Goal: Check status: Check status

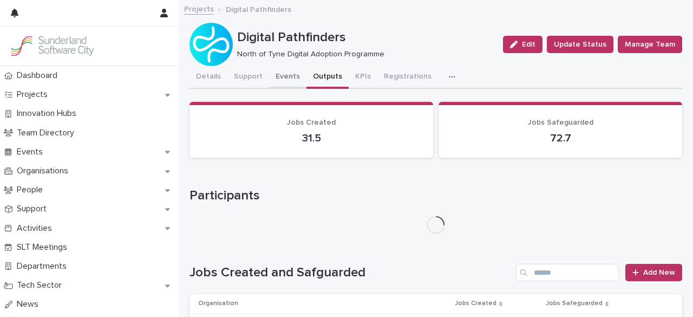
click at [288, 76] on button "Events" at bounding box center [287, 77] width 37 height 23
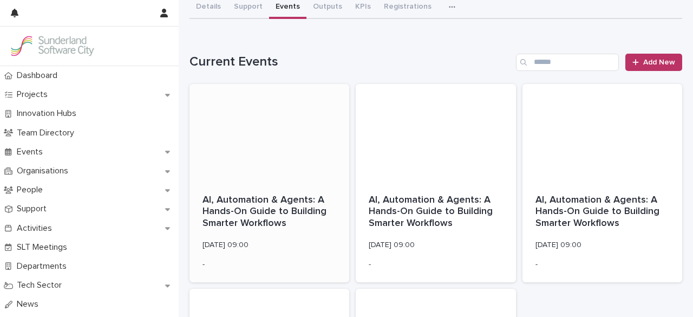
scroll to position [68, 0]
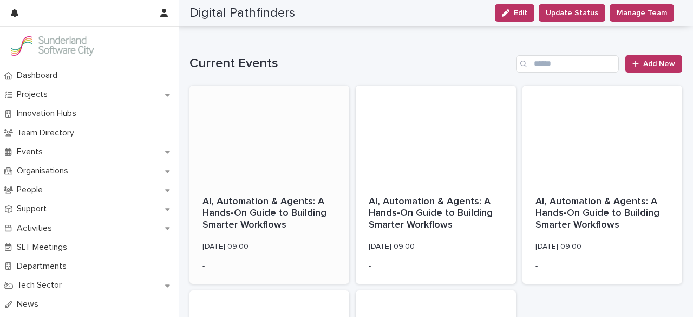
click at [289, 208] on p "AI, Automation & Agents: A Hands-On Guide to Building Smarter Workflows" at bounding box center [270, 213] width 134 height 35
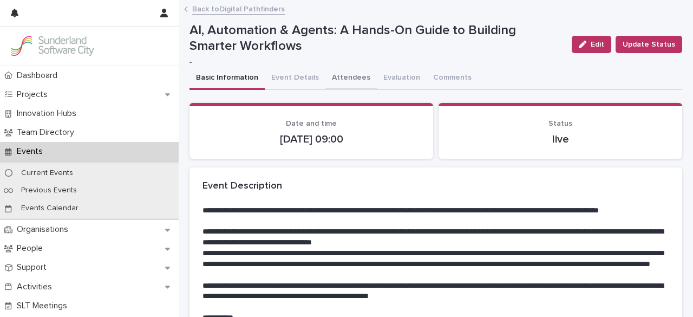
click at [344, 84] on button "Attendees" at bounding box center [351, 78] width 51 height 23
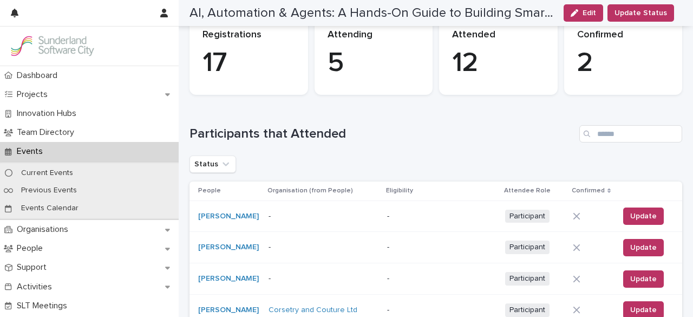
scroll to position [79, 0]
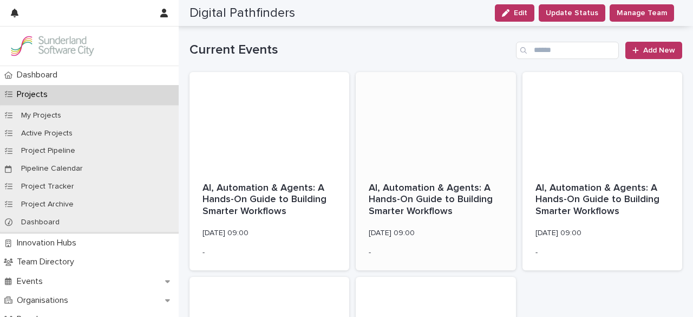
scroll to position [82, 0]
click at [453, 204] on p "AI, Automation & Agents: A Hands-On Guide to Building Smarter Workflows" at bounding box center [436, 199] width 134 height 35
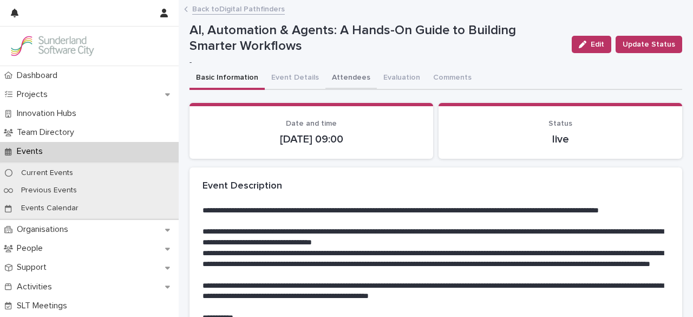
click at [343, 80] on button "Attendees" at bounding box center [351, 78] width 51 height 23
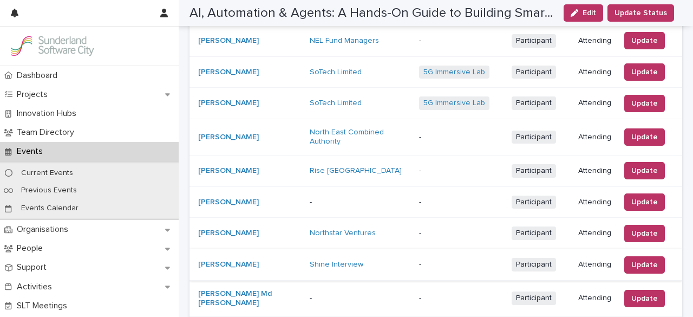
scroll to position [675, 0]
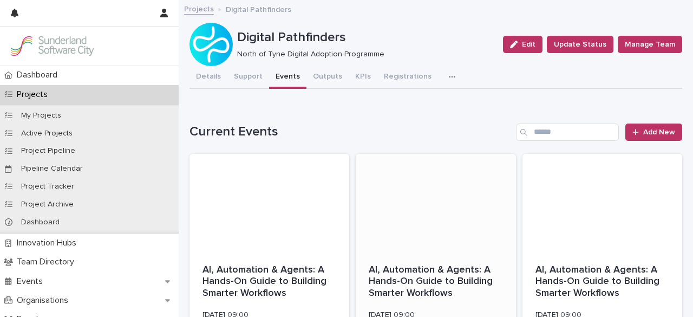
click at [399, 255] on div "AI, Automation & Agents: A Hands-On Guide to Building Smarter Workflows [DATE] …" at bounding box center [436, 301] width 160 height 101
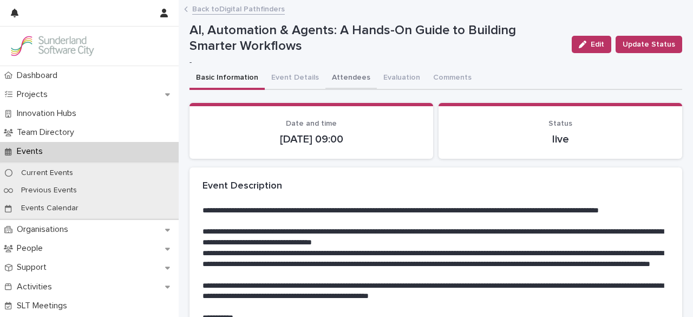
click at [340, 77] on button "Attendees" at bounding box center [351, 78] width 51 height 23
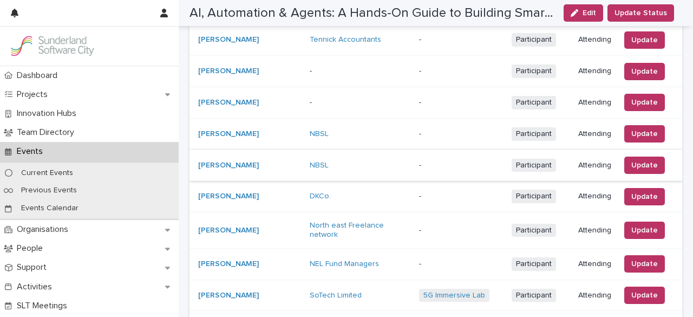
scroll to position [452, 0]
